Goal: Task Accomplishment & Management: Use online tool/utility

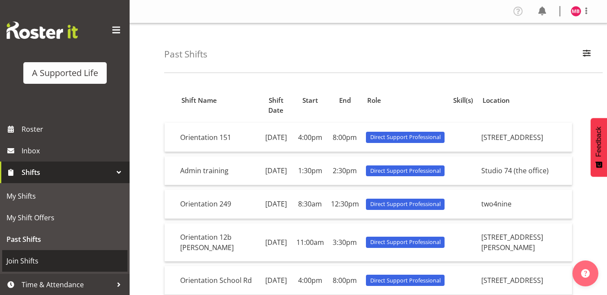
scroll to position [22, 0]
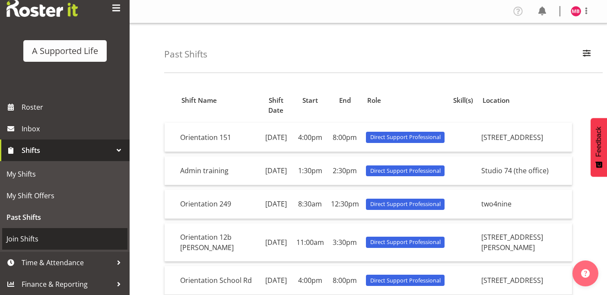
click at [29, 246] on link "Join Shifts" at bounding box center [64, 239] width 125 height 22
click at [30, 238] on span "Join Shifts" at bounding box center [64, 239] width 117 height 13
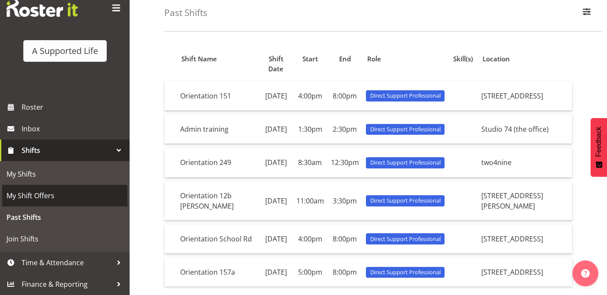
scroll to position [53, 0]
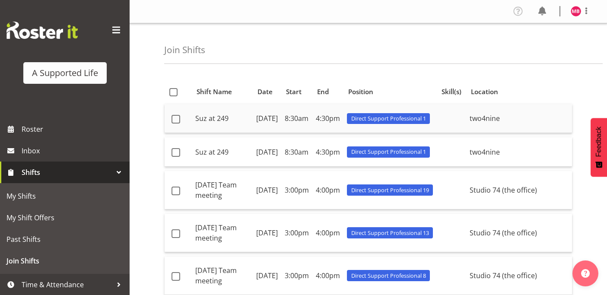
click at [378, 114] on td "Direct Support Professional 1" at bounding box center [390, 118] width 93 height 29
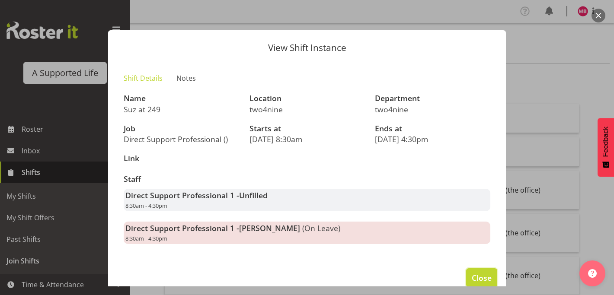
click at [479, 278] on span "Close" at bounding box center [482, 277] width 20 height 11
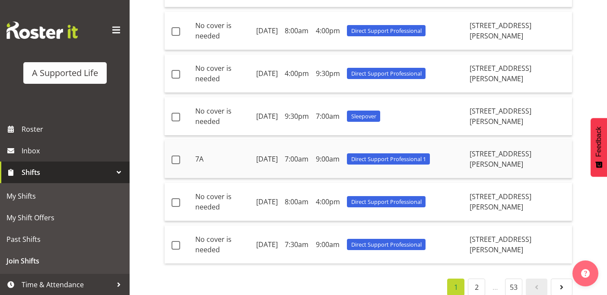
scroll to position [518, 0]
